Goal: Information Seeking & Learning: Learn about a topic

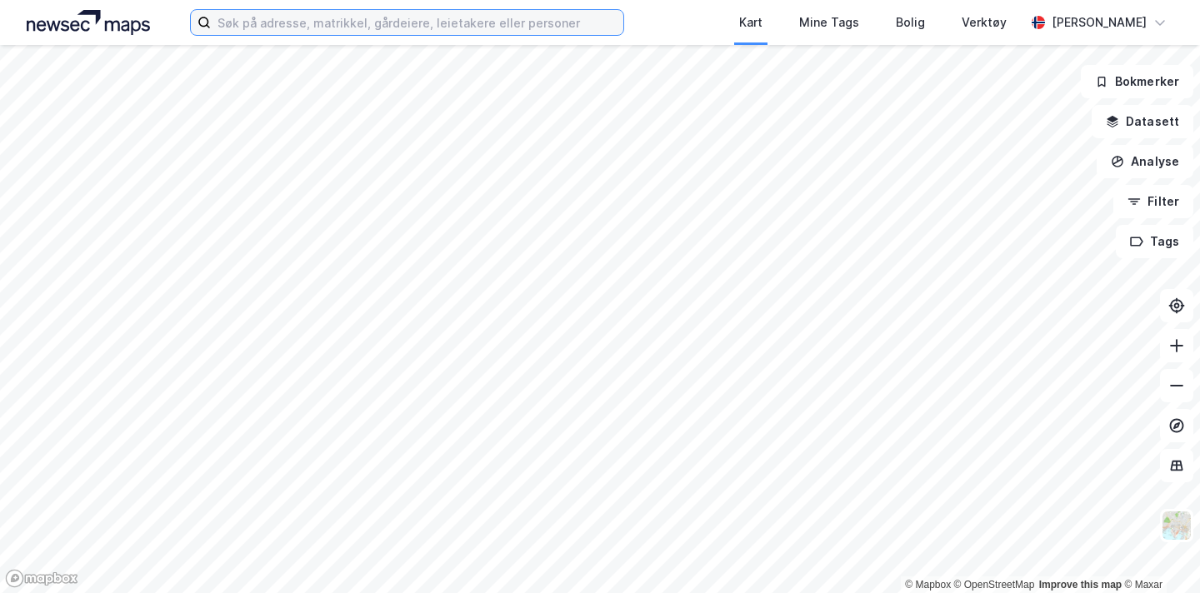
click at [396, 34] on label at bounding box center [407, 22] width 434 height 27
click at [396, 34] on input at bounding box center [417, 22] width 413 height 25
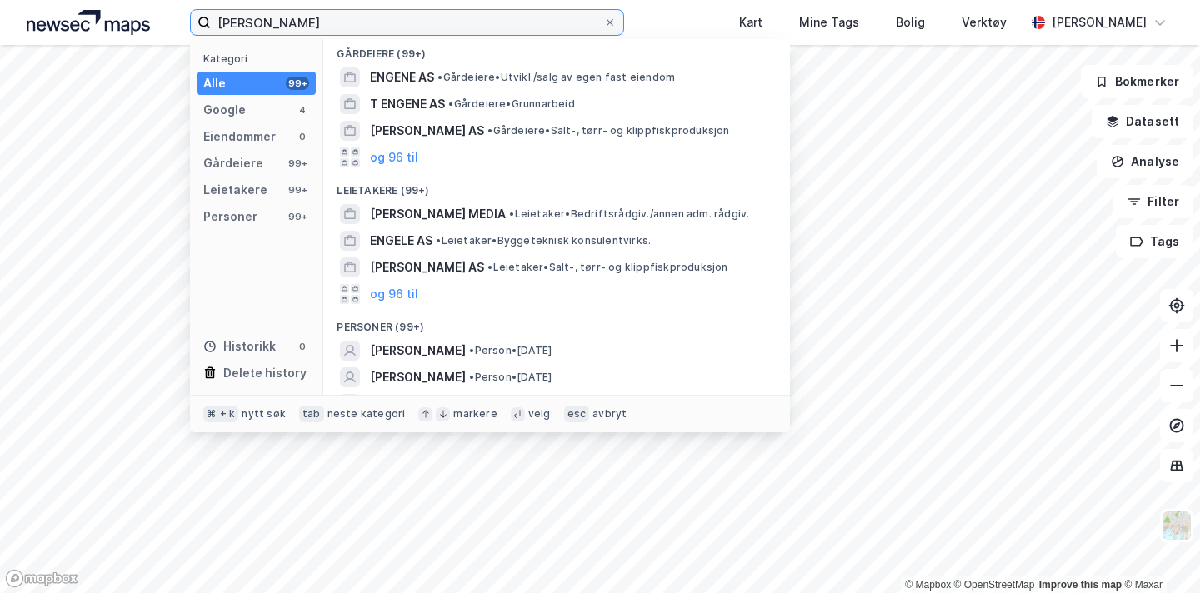
scroll to position [191, 0]
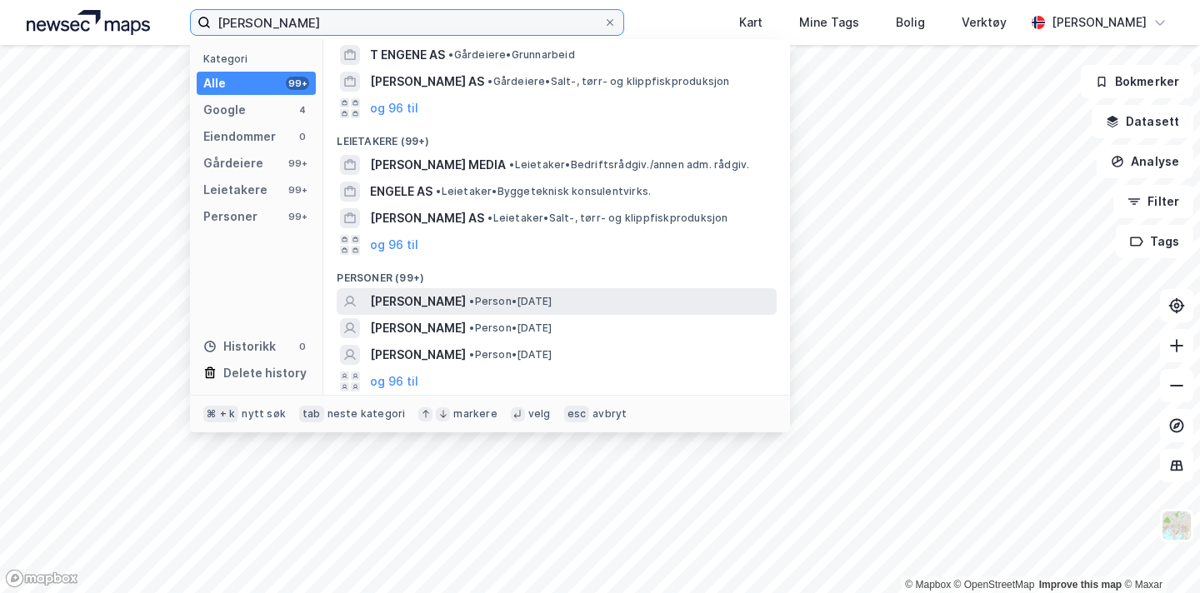
type input "[PERSON_NAME]"
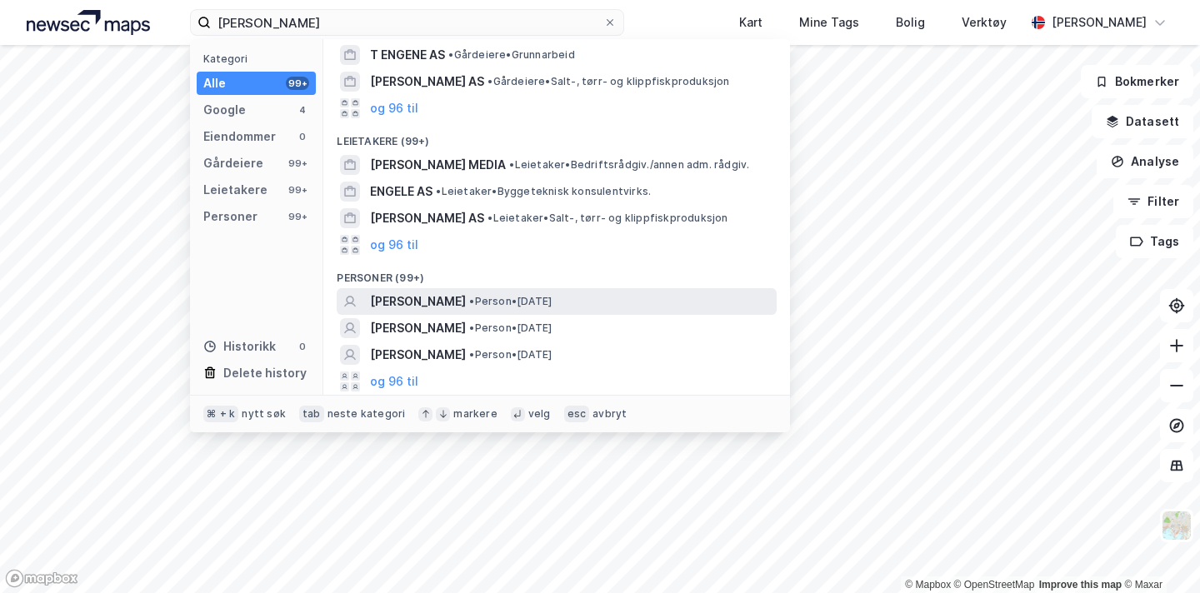
click at [519, 307] on span "• Person • [DATE]" at bounding box center [510, 301] width 83 height 13
